Goal: Find specific page/section: Find specific page/section

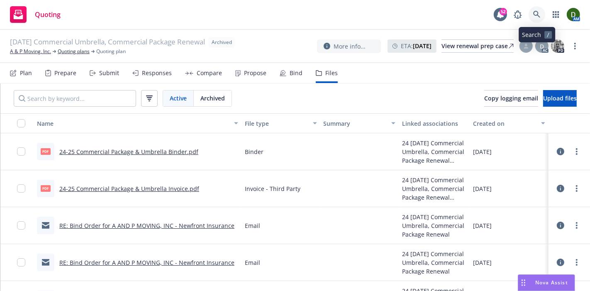
click at [540, 16] on icon at bounding box center [536, 14] width 7 height 7
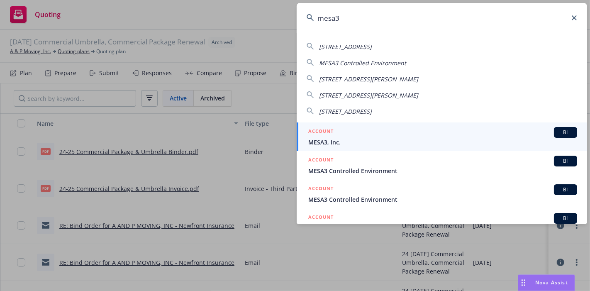
type input "mesa3"
click at [417, 141] on span "MESA3, Inc." at bounding box center [442, 142] width 269 height 9
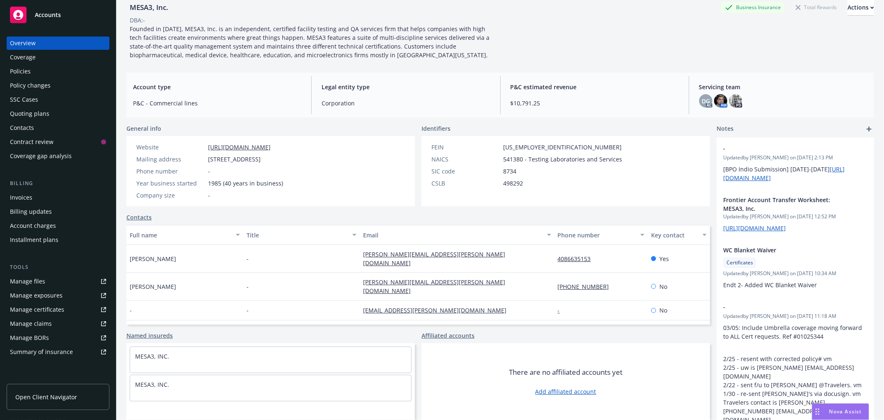
scroll to position [41, 0]
